Goal: Contribute content

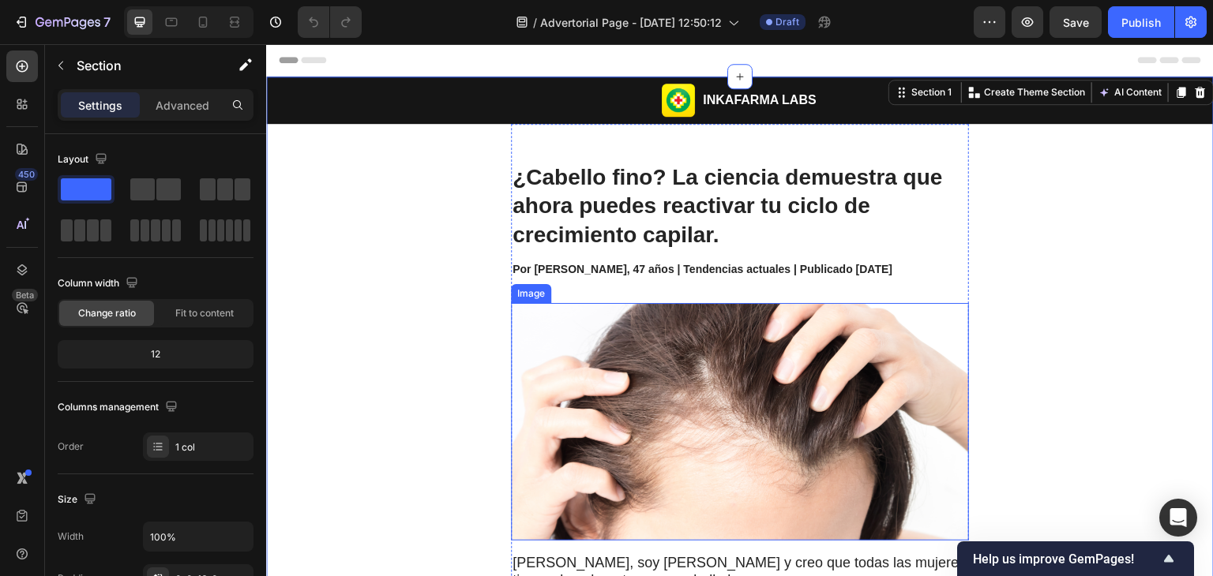
click at [737, 409] on img at bounding box center [740, 422] width 458 height 238
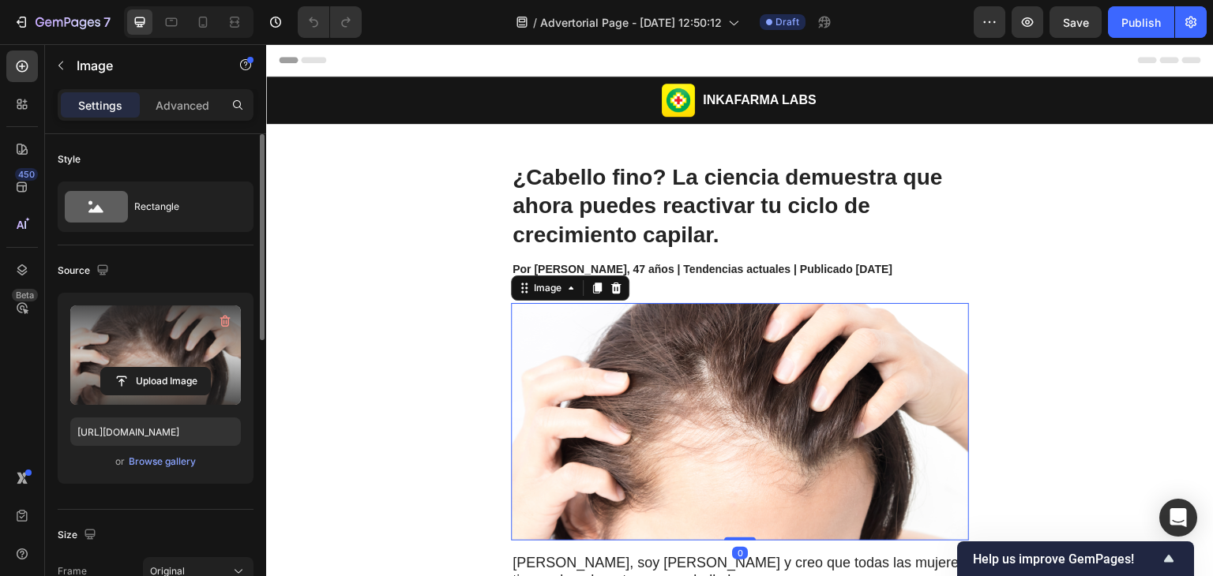
click at [141, 323] on label at bounding box center [155, 355] width 171 height 99
click at [141, 368] on input "file" at bounding box center [155, 381] width 109 height 27
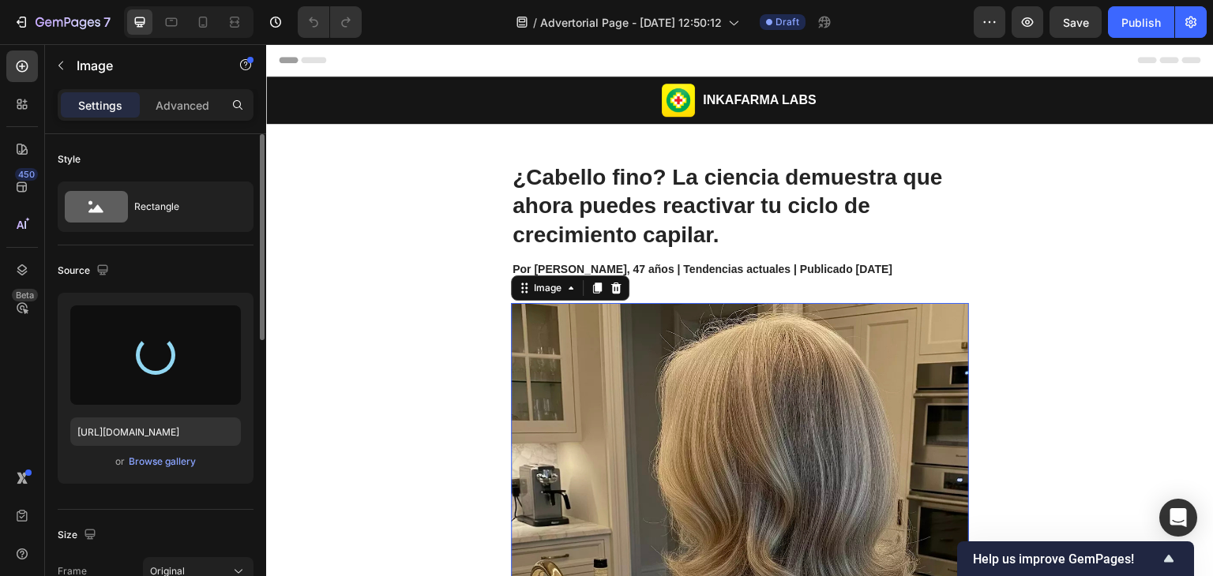
type input "[URL][DOMAIN_NAME]"
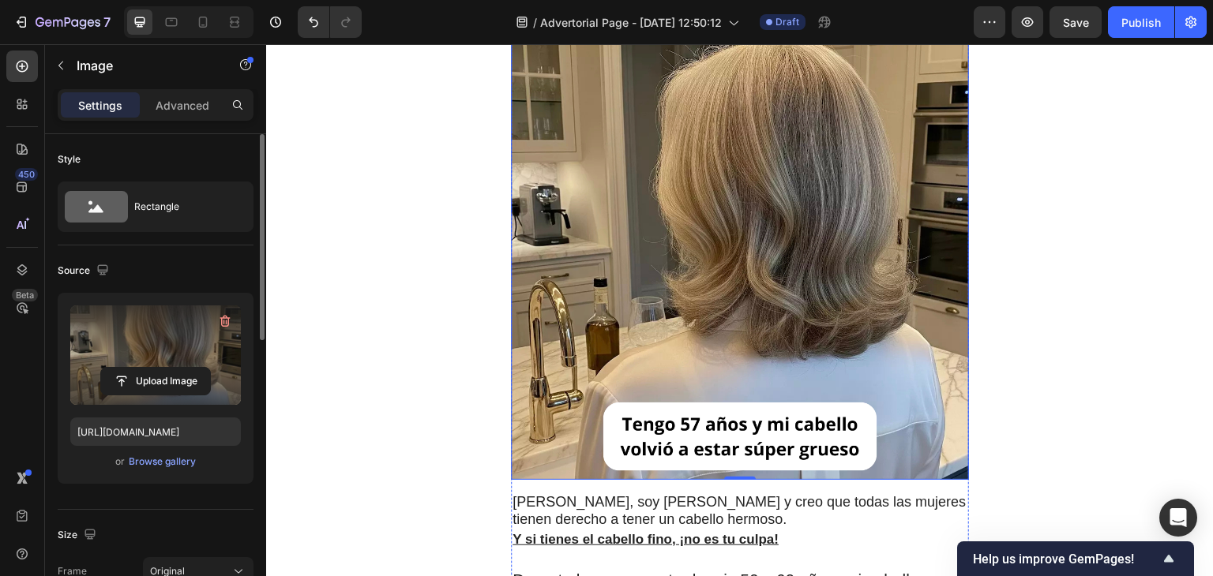
scroll to position [284, 0]
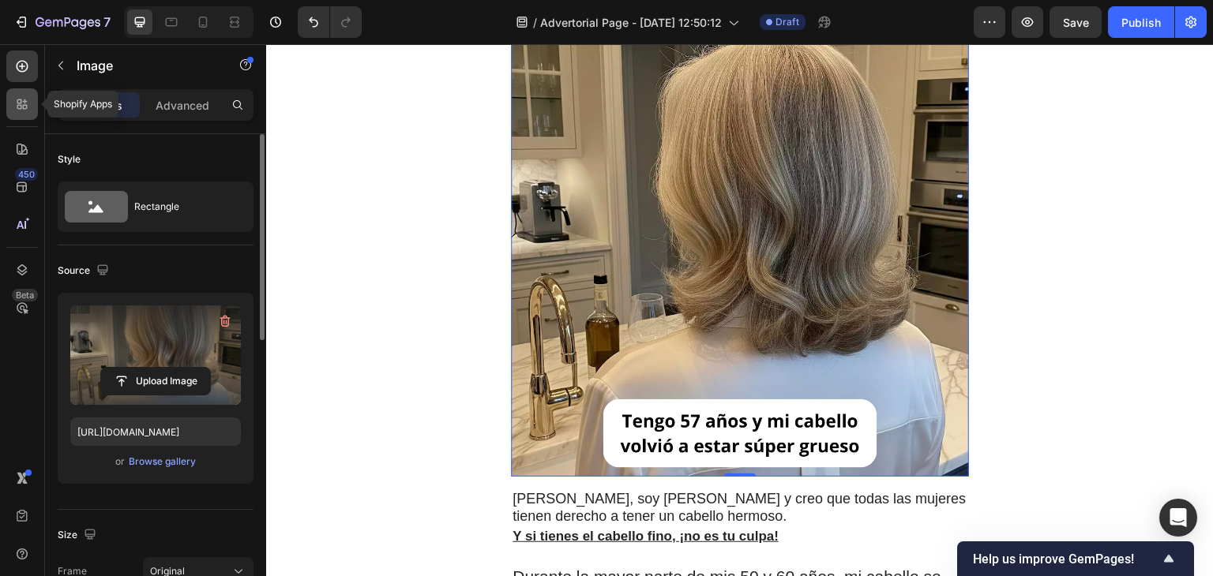
click at [9, 101] on div at bounding box center [22, 104] width 32 height 32
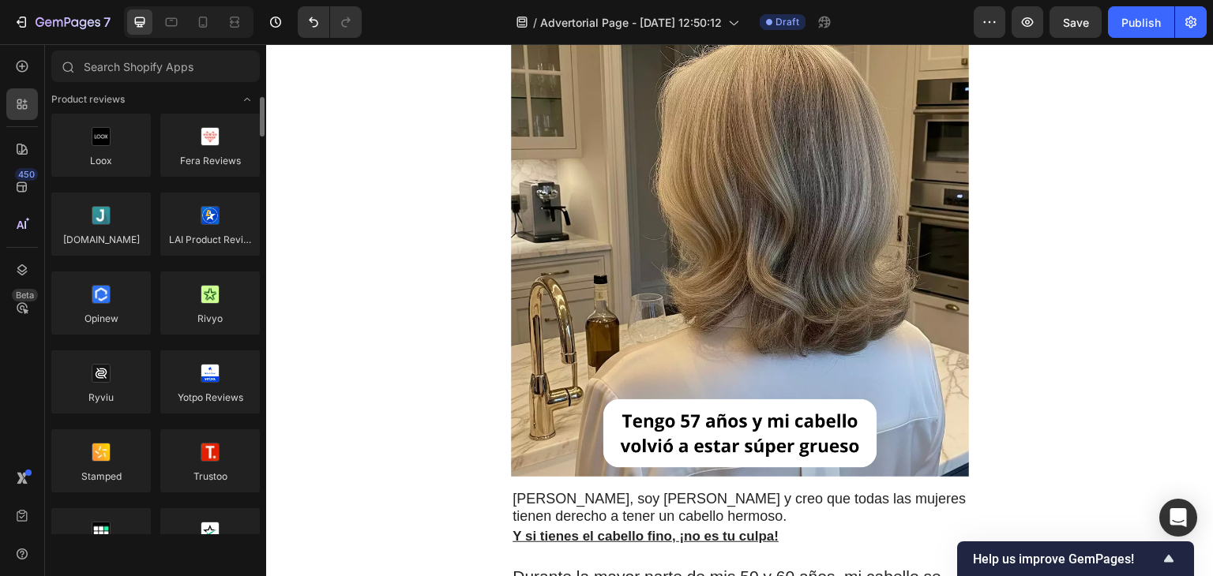
scroll to position [0, 0]
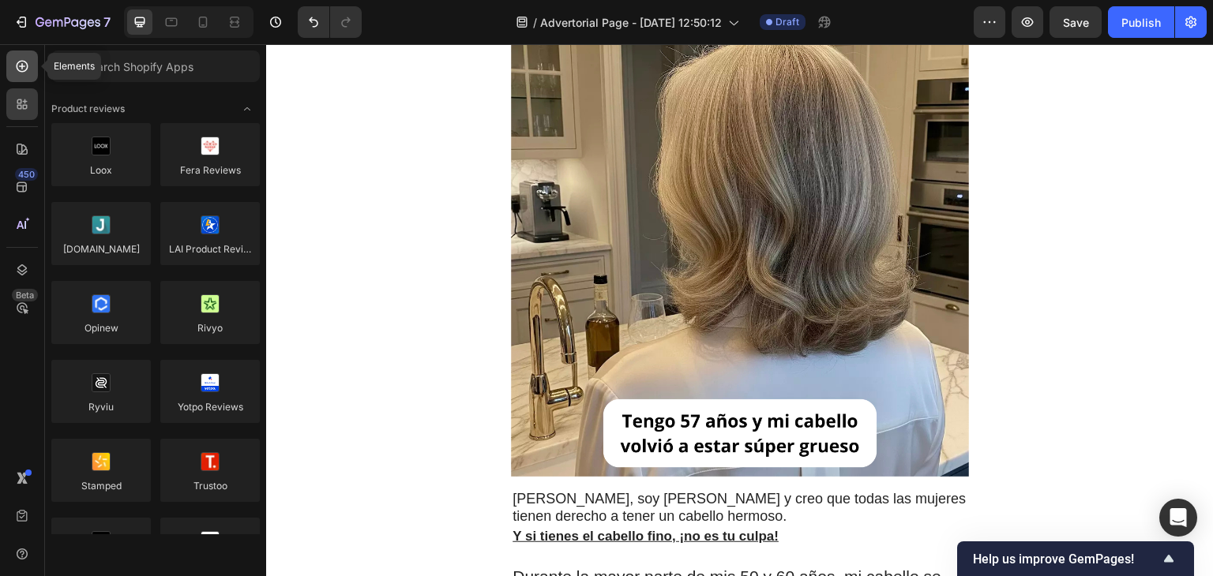
click at [23, 69] on icon at bounding box center [22, 66] width 16 height 16
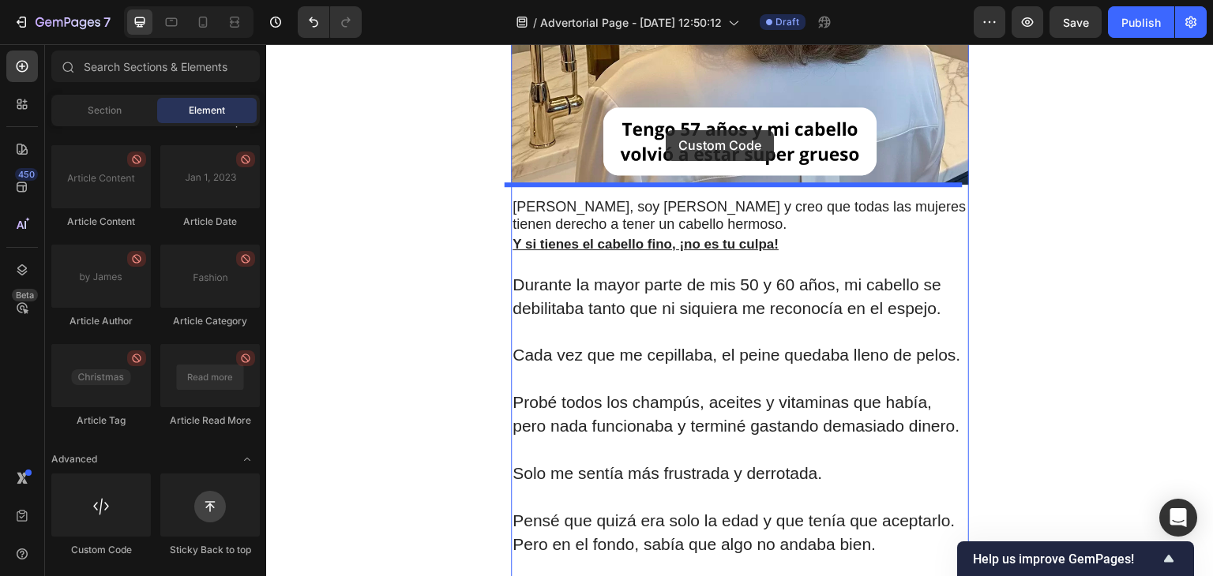
scroll to position [591, 0]
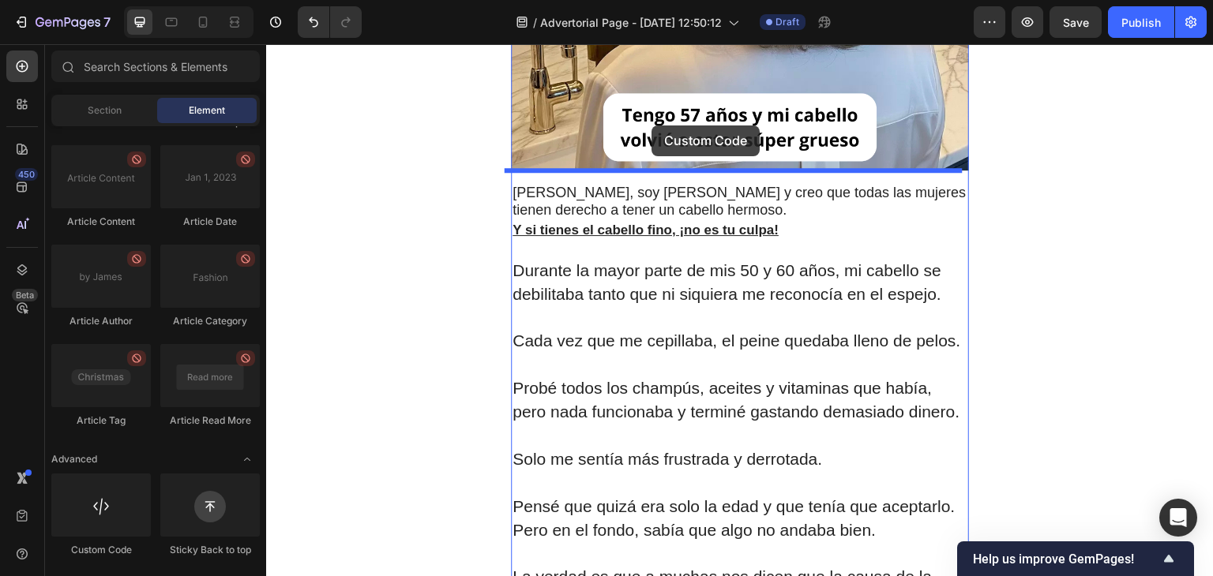
drag, startPoint x: 361, startPoint y: 560, endPoint x: 651, endPoint y: 126, distance: 522.5
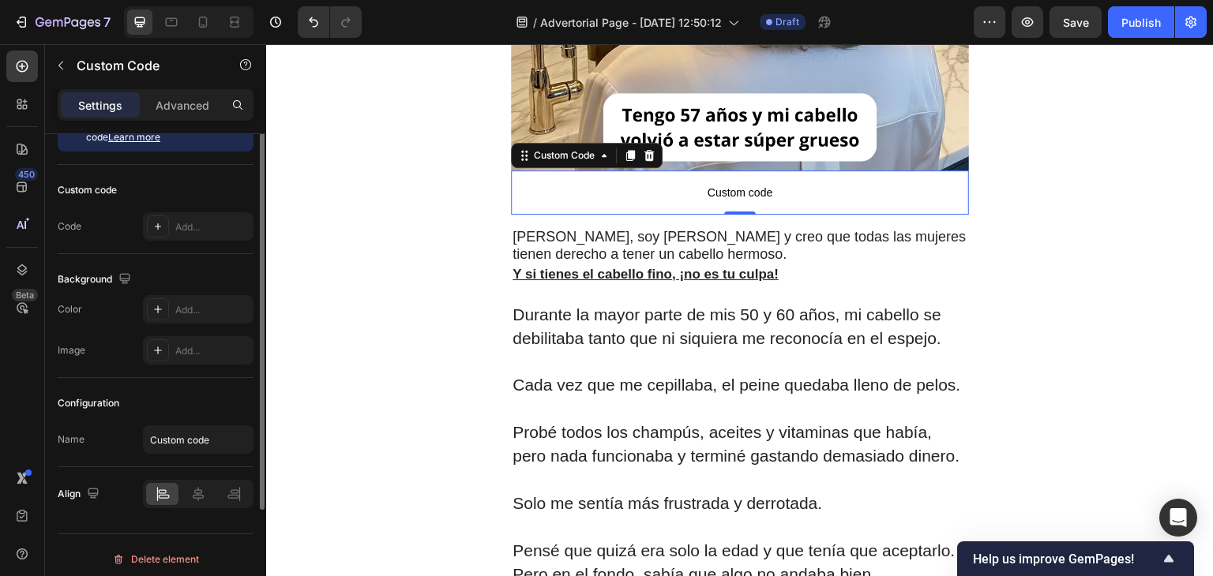
scroll to position [0, 0]
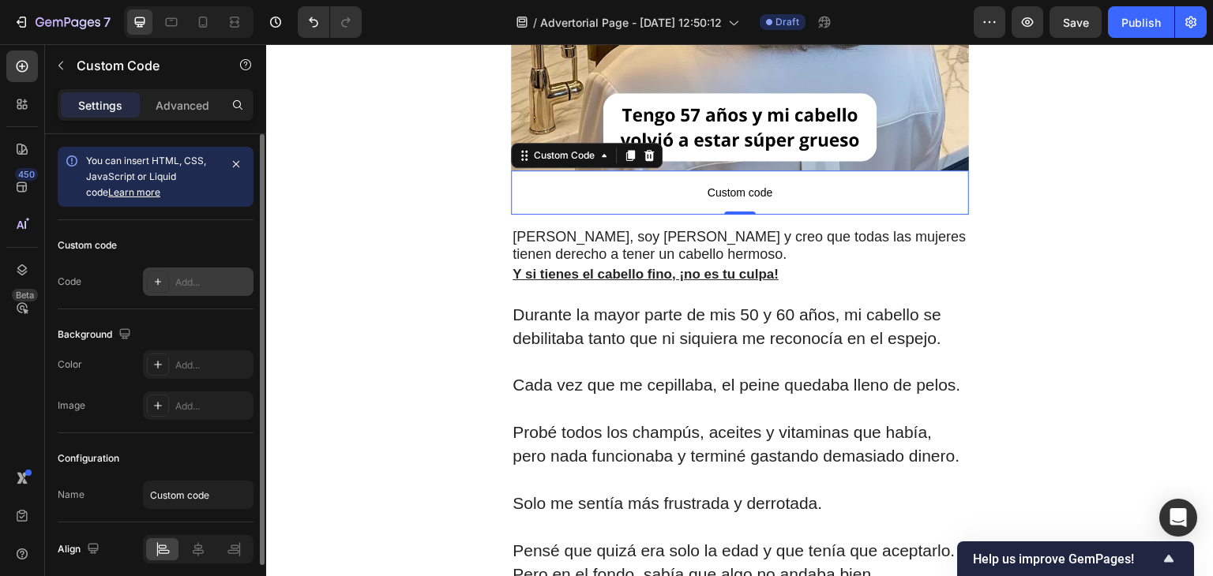
click at [152, 279] on icon at bounding box center [158, 282] width 13 height 13
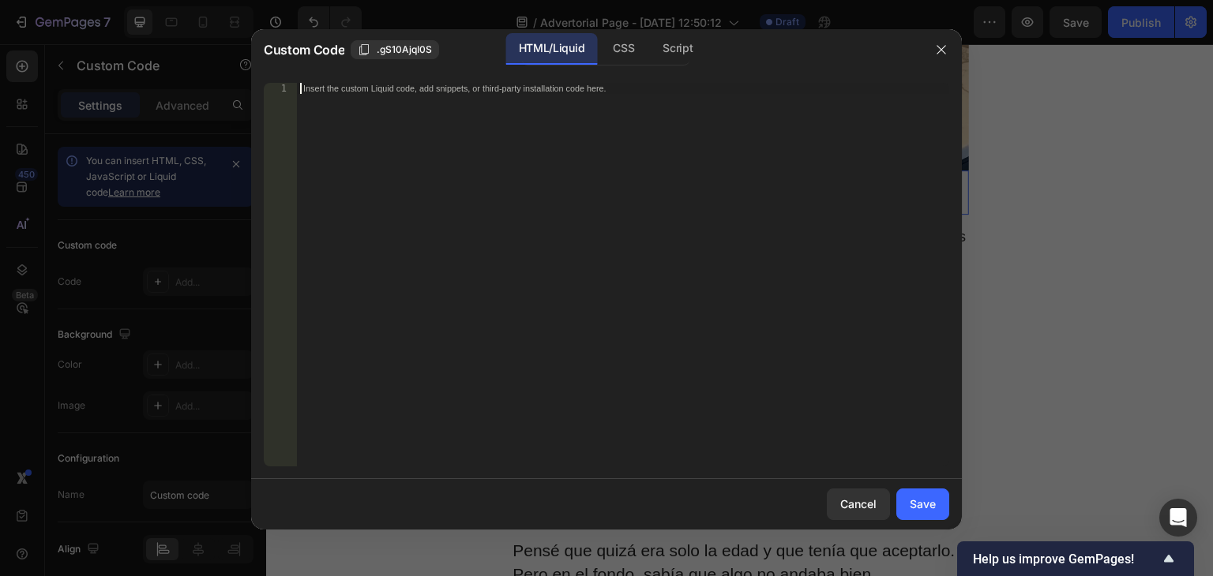
click at [460, 102] on div "Insert the custom Liquid code, add snippets, or third-party installation code h…" at bounding box center [623, 286] width 652 height 406
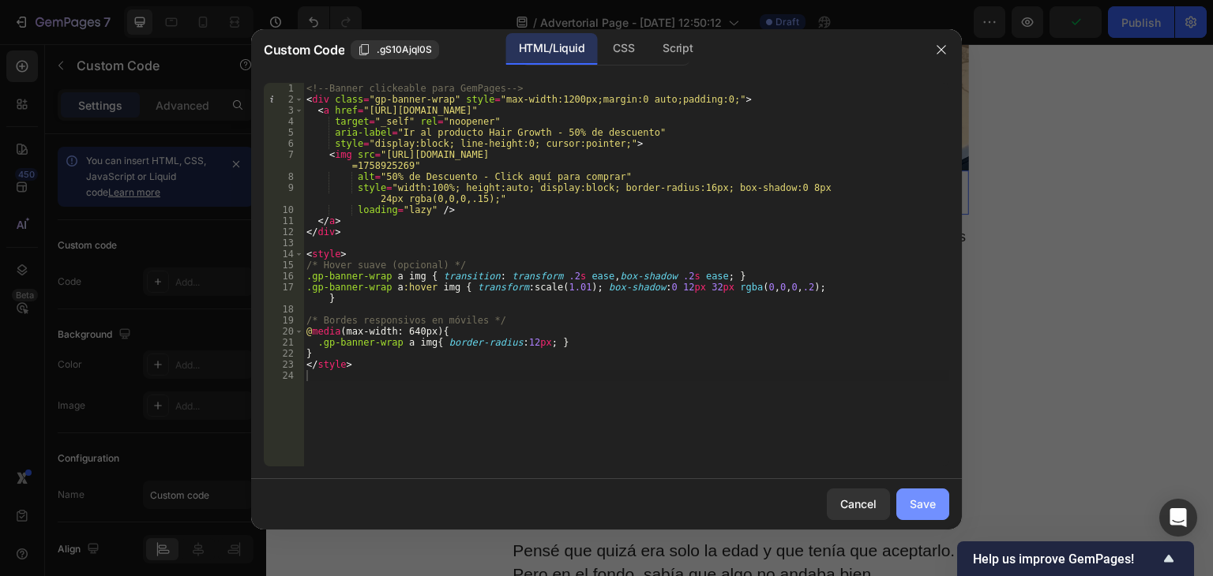
click at [932, 505] on div "Save" at bounding box center [923, 504] width 26 height 17
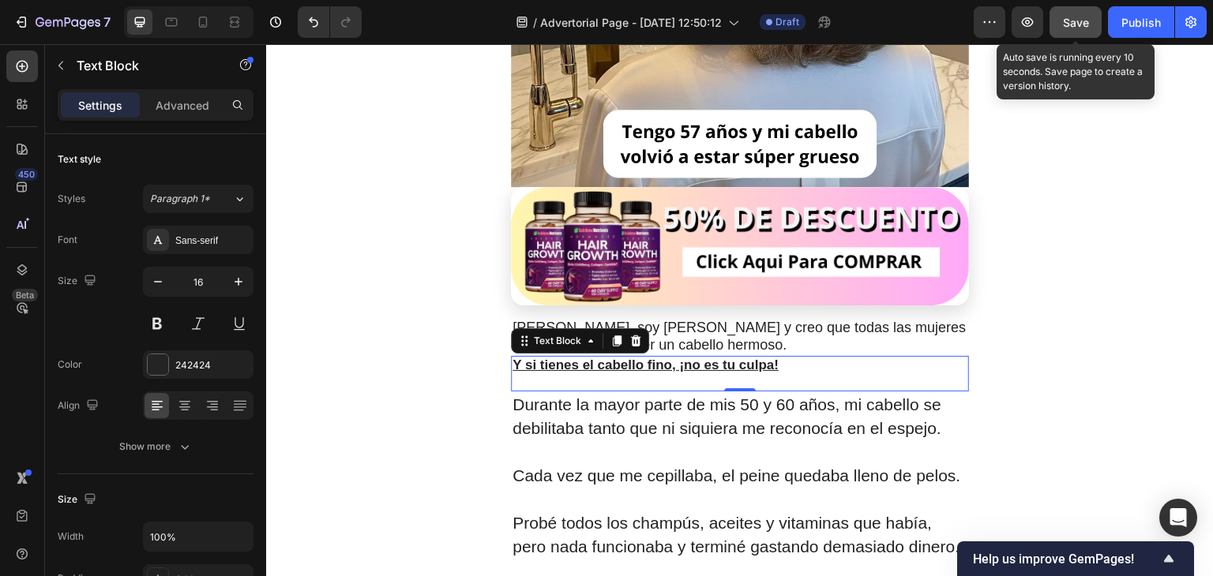
click at [1079, 18] on span "Save" at bounding box center [1076, 22] width 26 height 13
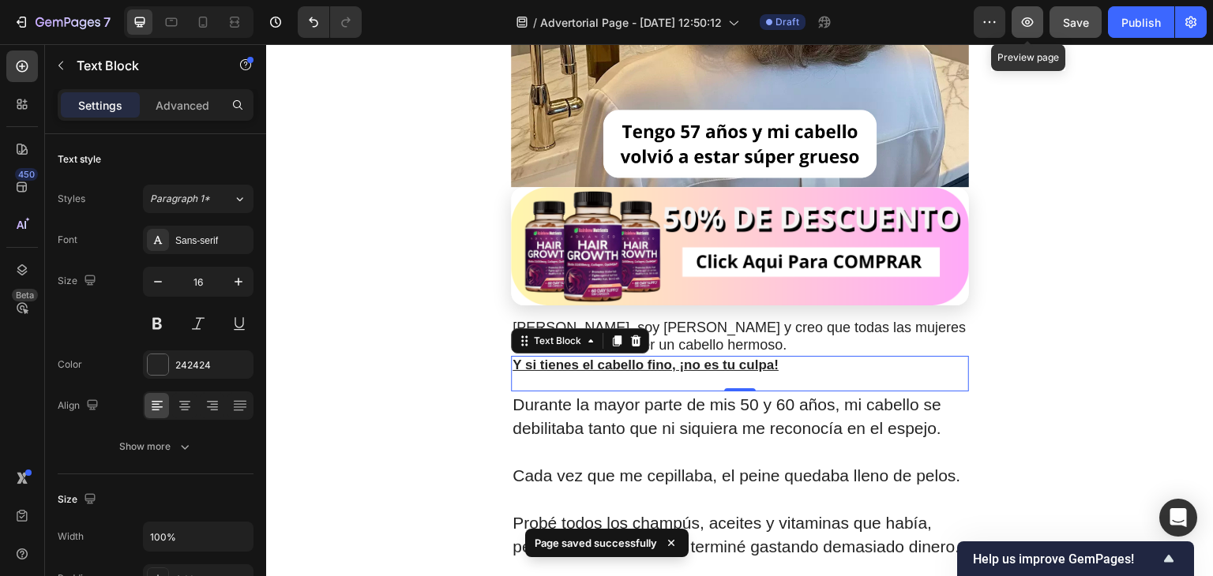
click at [1027, 20] on icon "button" at bounding box center [1027, 22] width 16 height 16
